Goal: Task Accomplishment & Management: Use online tool/utility

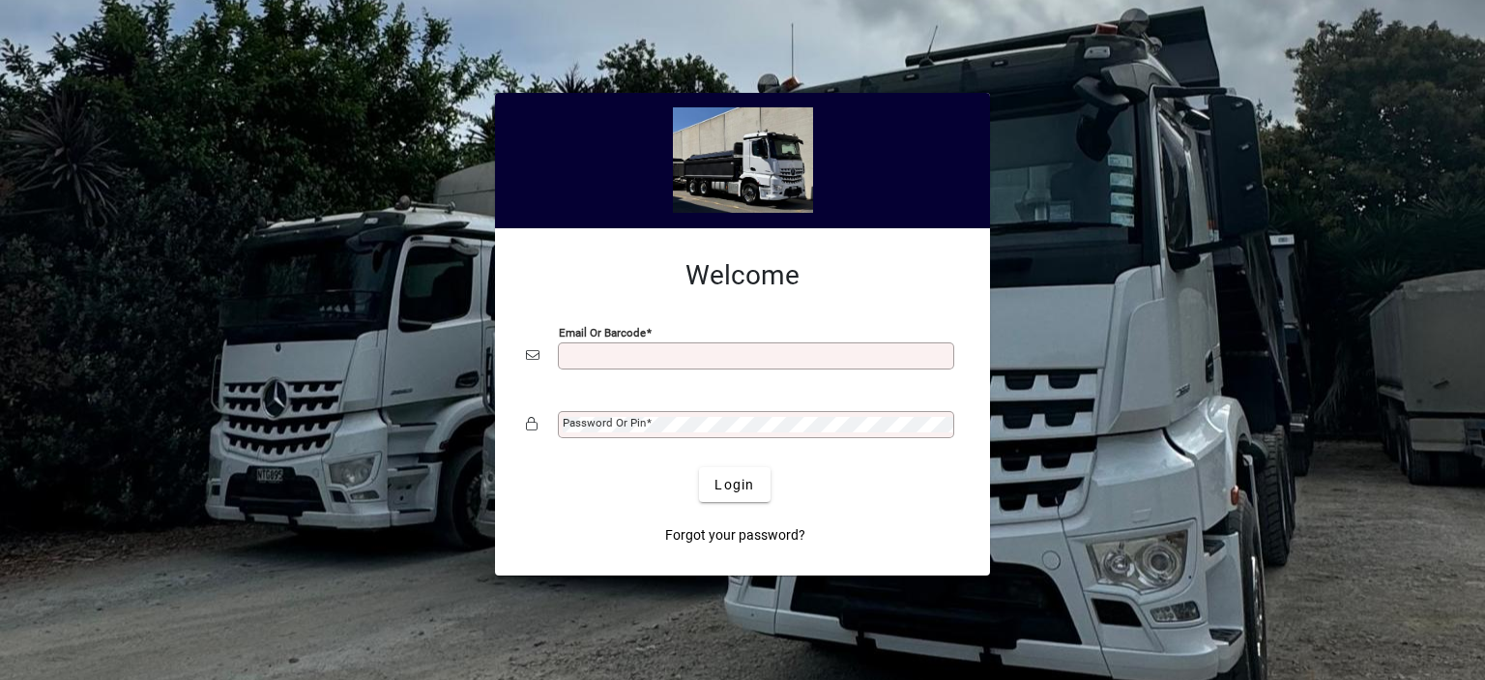
click at [612, 346] on div "Email or Barcode" at bounding box center [756, 355] width 396 height 27
click at [603, 353] on input "Email or Barcode" at bounding box center [758, 355] width 391 height 15
type input "**********"
click at [620, 415] on label "Password or Pin" at bounding box center [607, 421] width 89 height 15
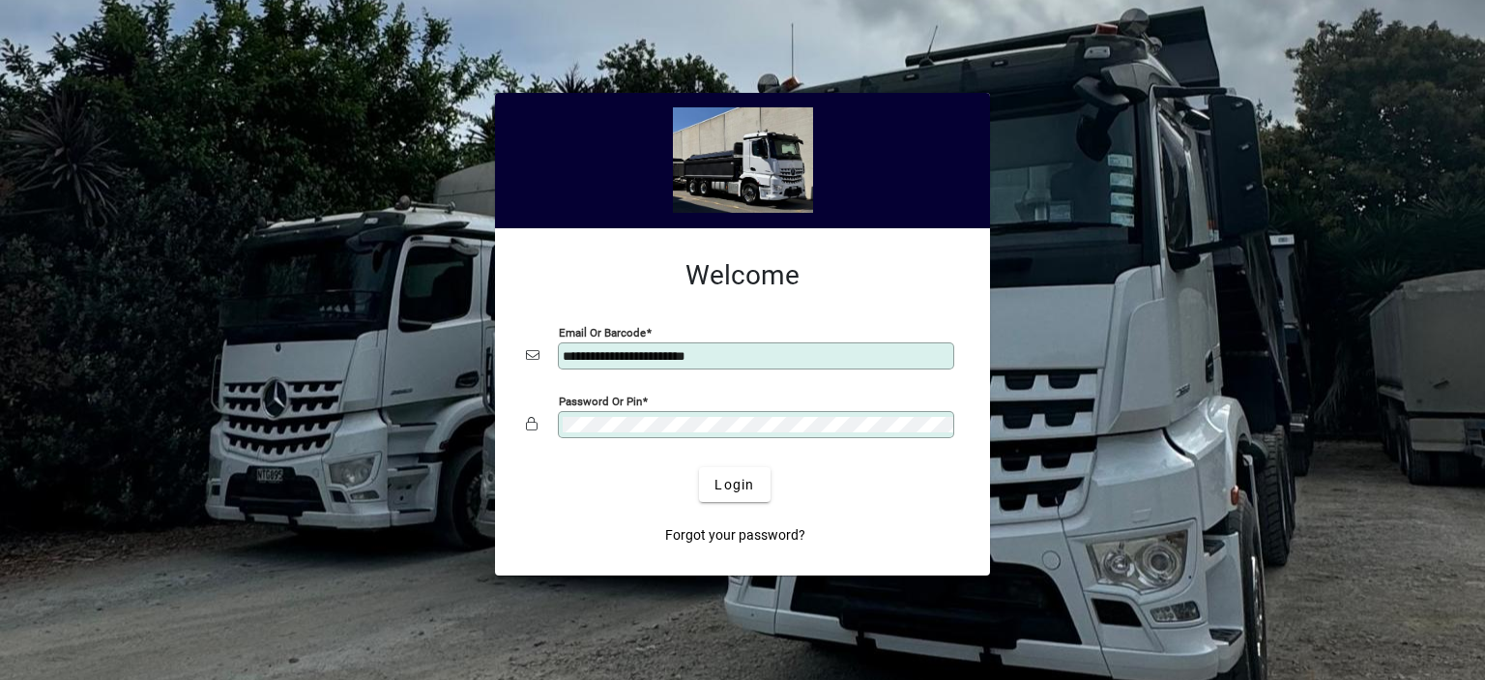
click at [699, 467] on button "Login" at bounding box center [734, 484] width 71 height 35
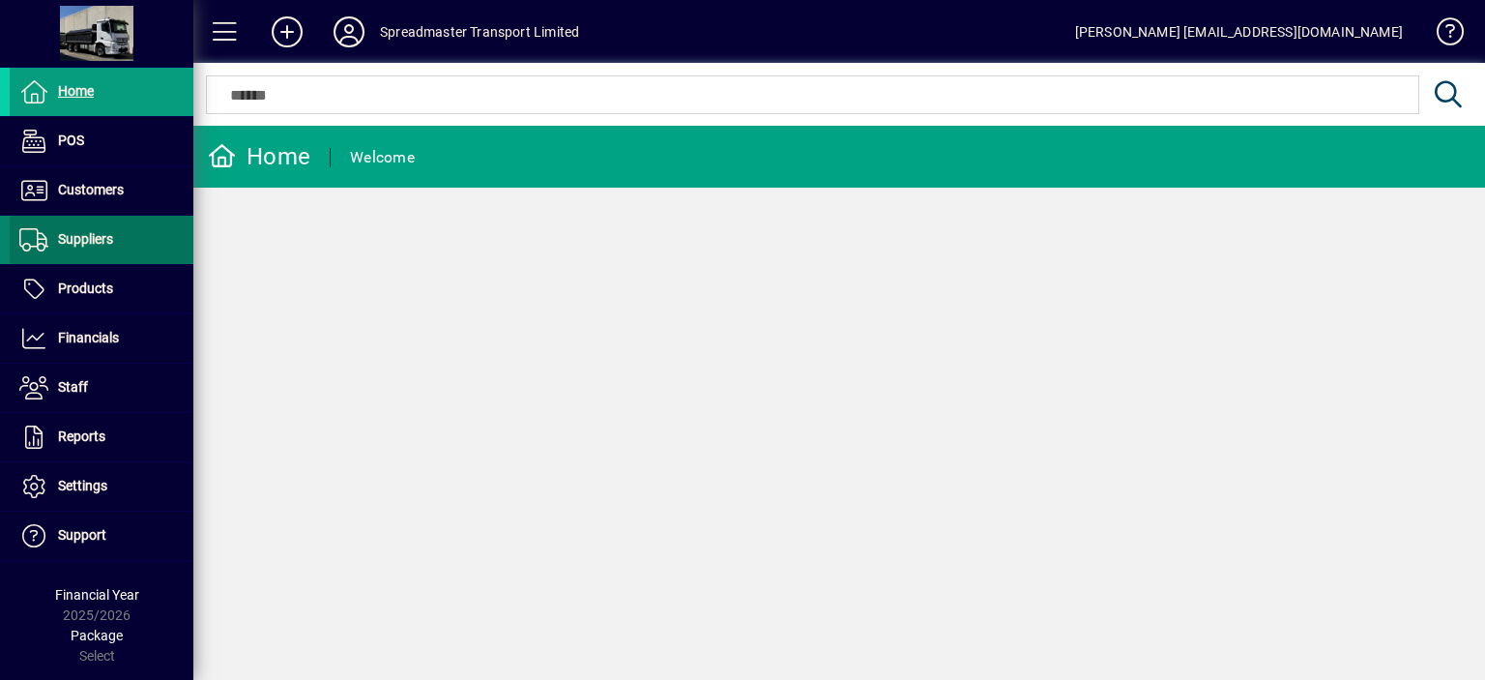
click at [110, 233] on span "Suppliers" at bounding box center [85, 238] width 55 height 15
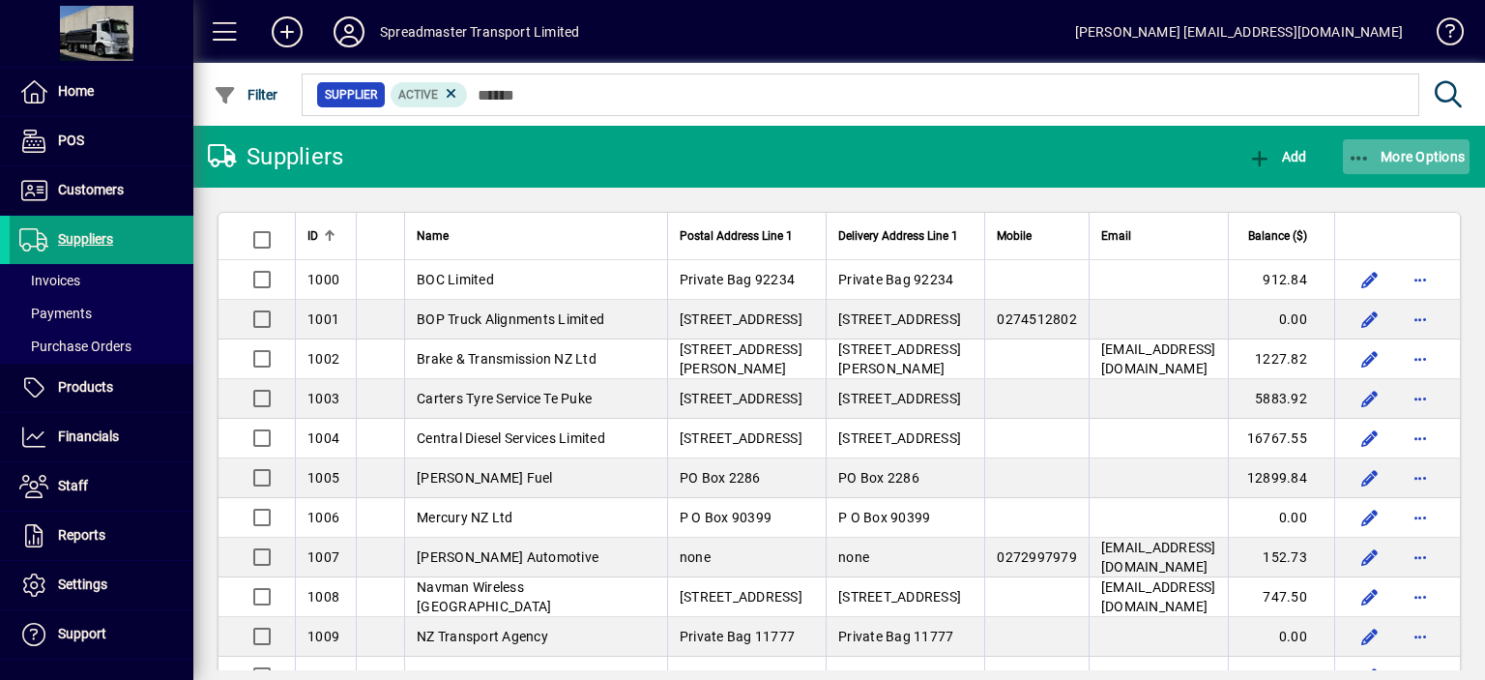
click at [1399, 158] on span "More Options" at bounding box center [1407, 156] width 118 height 15
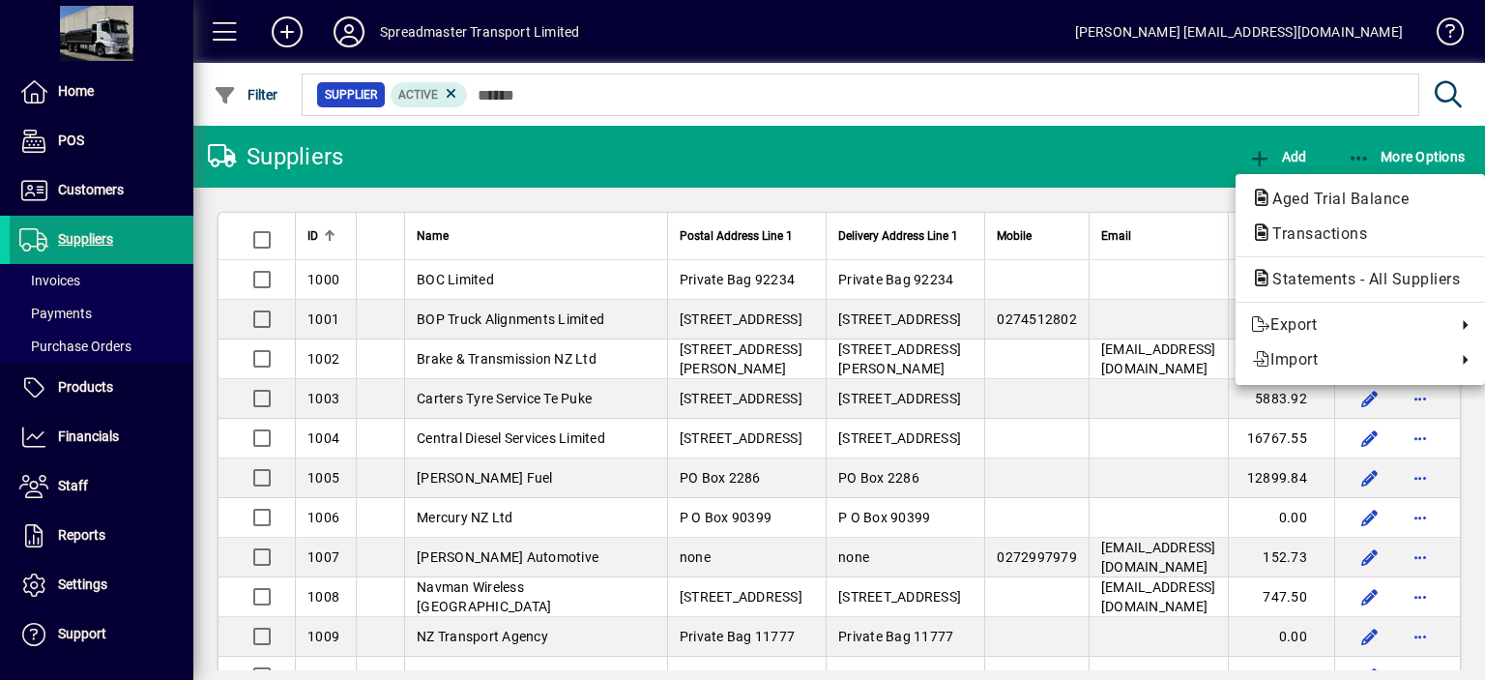
click at [1311, 199] on span "Aged Trial Balance" at bounding box center [1334, 199] width 167 height 18
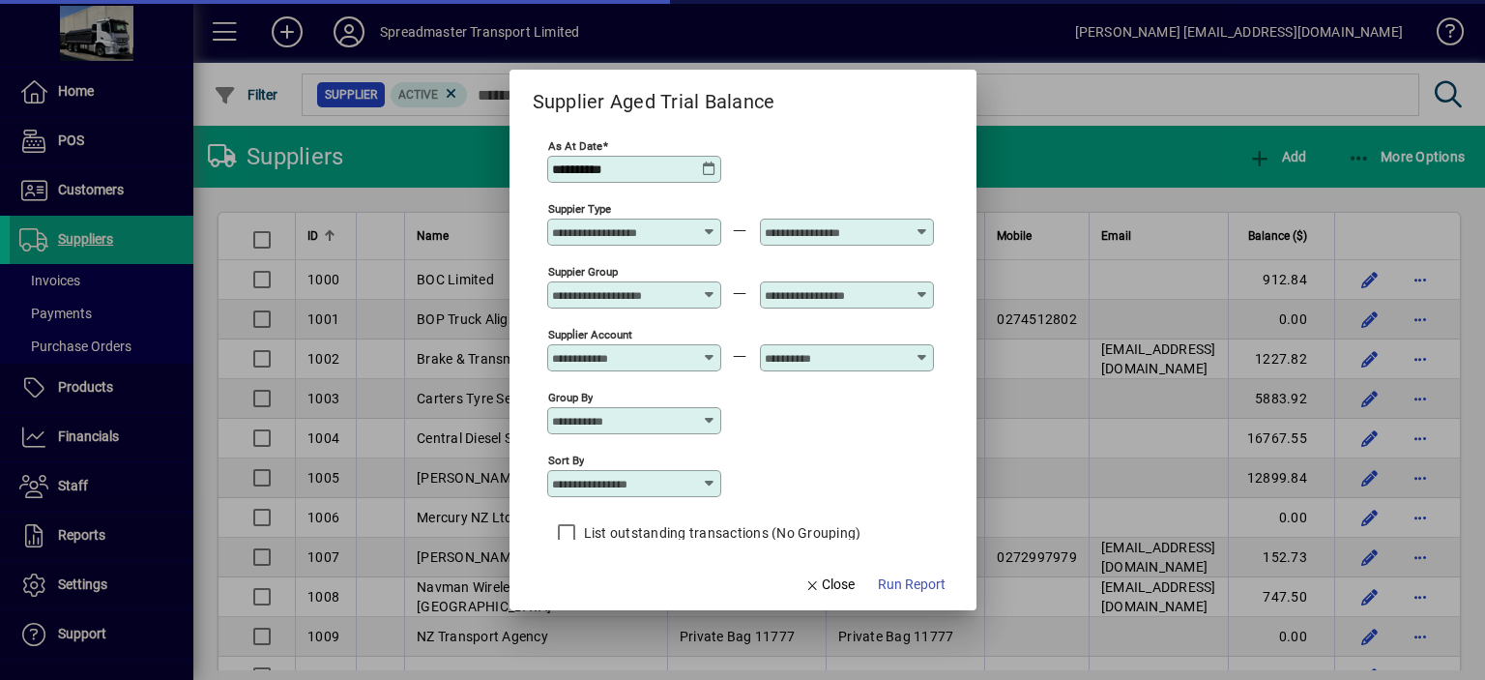
scroll to position [16, 0]
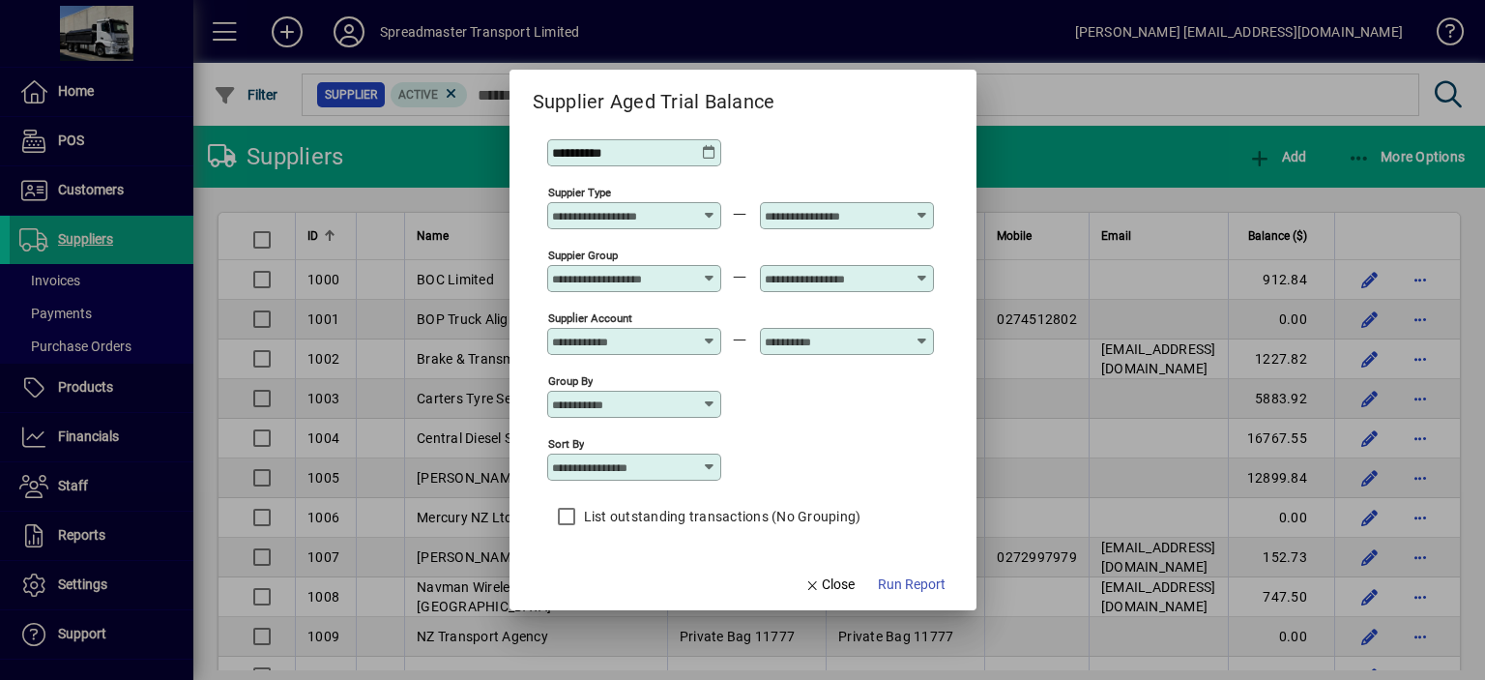
click at [712, 471] on icon at bounding box center [709, 466] width 15 height 15
click at [642, 568] on div "Supplier Name" at bounding box center [608, 562] width 93 height 20
type input "**********"
click at [916, 579] on span "Run Report" at bounding box center [912, 584] width 68 height 20
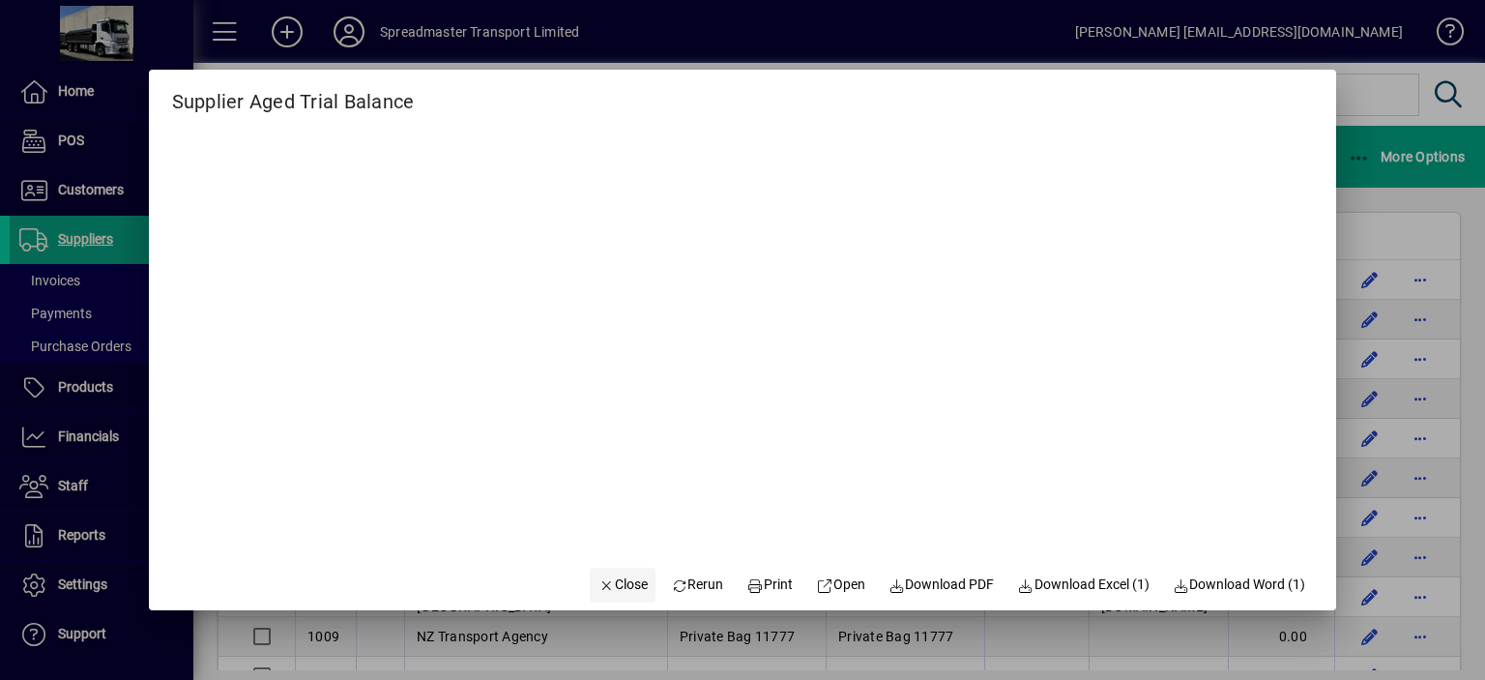
click at [620, 582] on span "Close" at bounding box center [623, 584] width 50 height 20
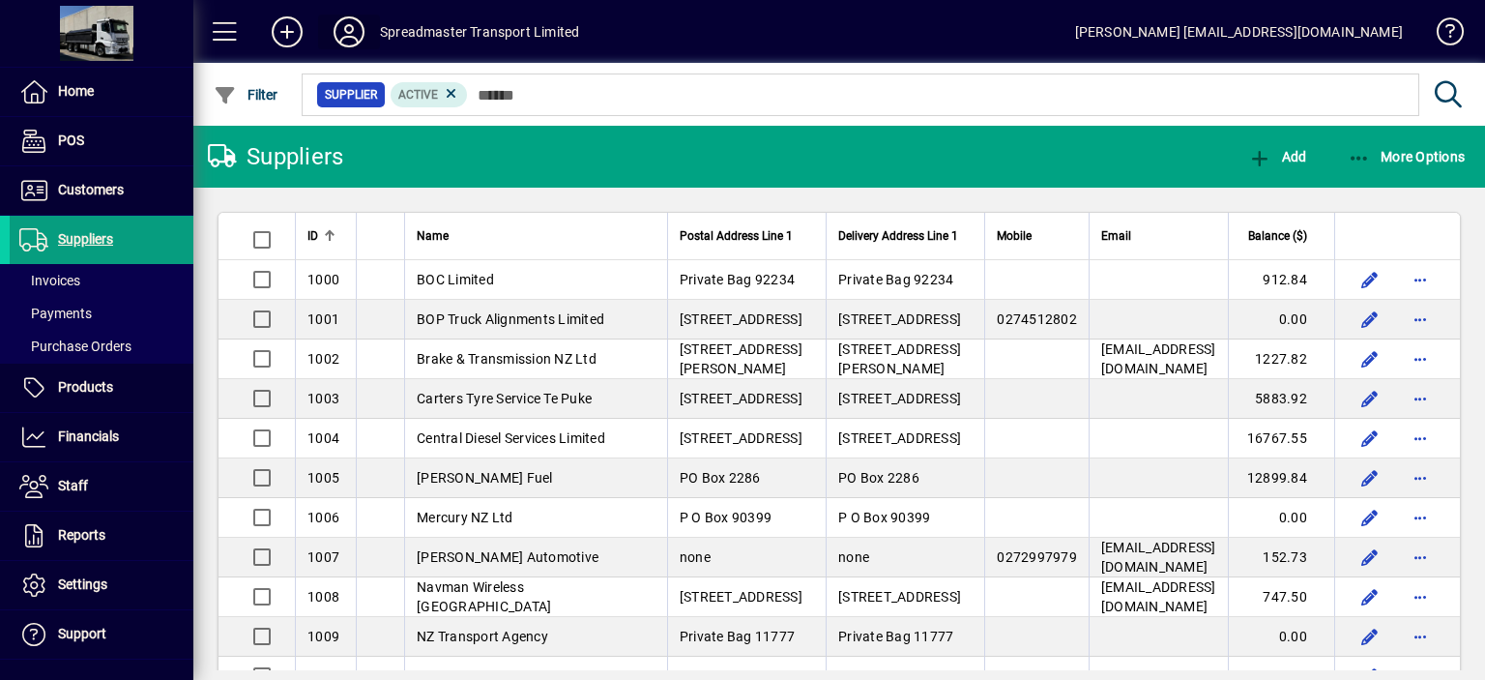
click at [353, 33] on icon at bounding box center [349, 31] width 39 height 31
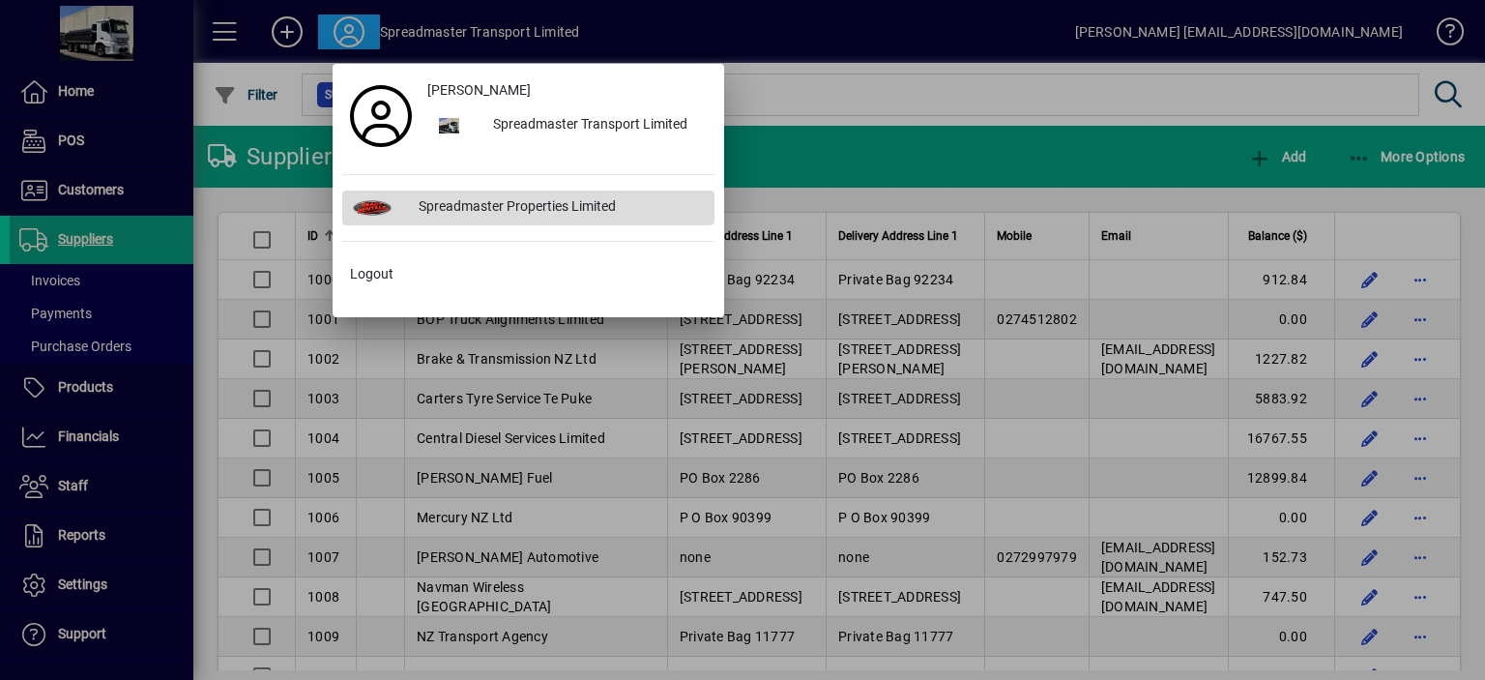
click at [462, 206] on div "Spreadmaster Properties Limited" at bounding box center [558, 207] width 311 height 35
